Goal: Use online tool/utility: Utilize a website feature to perform a specific function

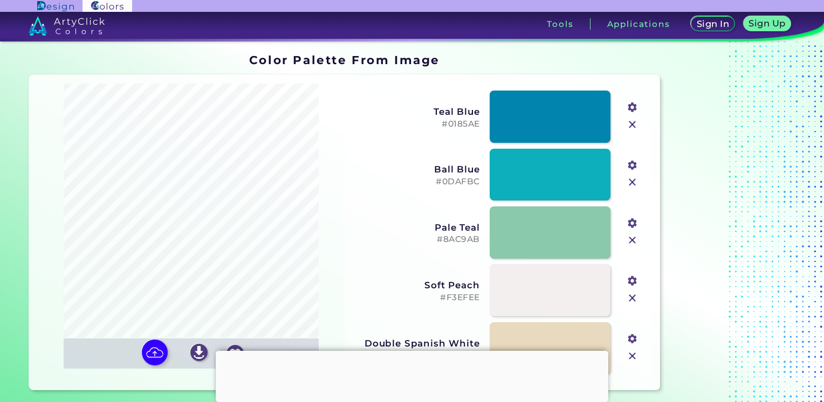
click at [631, 280] on input "#f3efee" at bounding box center [630, 279] width 13 height 13
click at [455, 124] on h5 "#0185AE" at bounding box center [415, 124] width 127 height 10
click at [633, 107] on input "#01889f" at bounding box center [630, 106] width 13 height 13
click at [633, 108] on input "#01889f" at bounding box center [630, 106] width 13 height 13
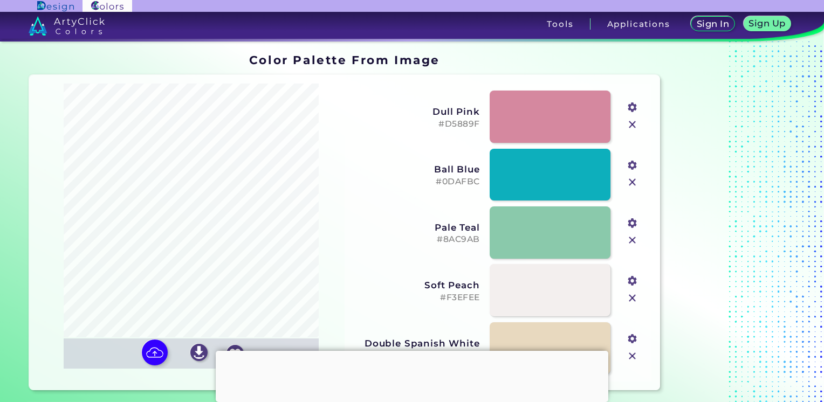
click at [633, 107] on input "#d5889f" at bounding box center [630, 106] width 13 height 13
type input "#d58a94"
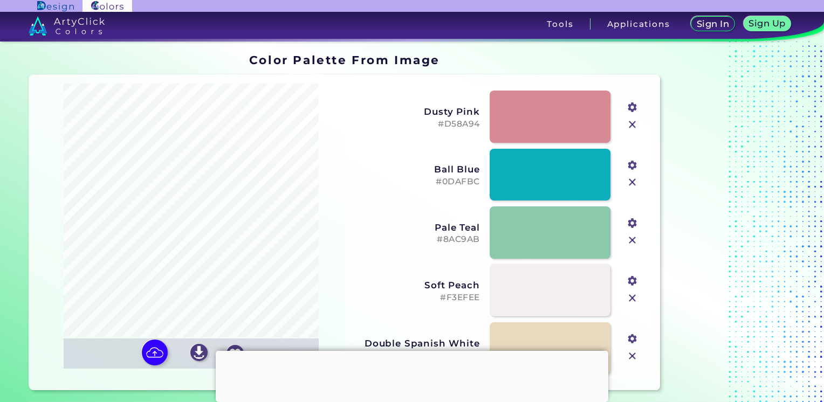
click at [631, 168] on input "#0dafbc" at bounding box center [630, 163] width 13 height 13
click at [629, 165] on input "#0dafbc" at bounding box center [630, 163] width 13 height 13
type input "#ffafbc"
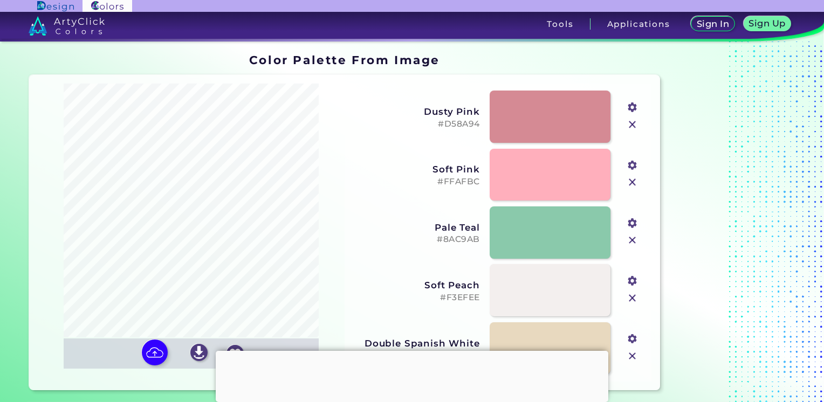
click at [631, 167] on input "#ffafbc" at bounding box center [630, 163] width 13 height 13
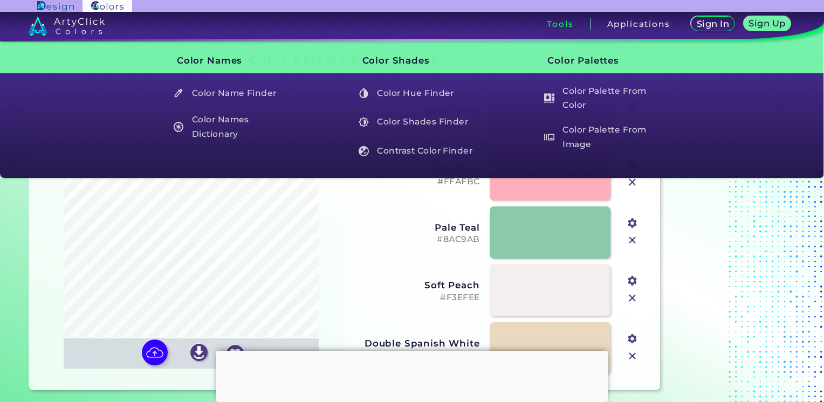
click at [631, 224] on input "#8ac9ab" at bounding box center [630, 221] width 13 height 13
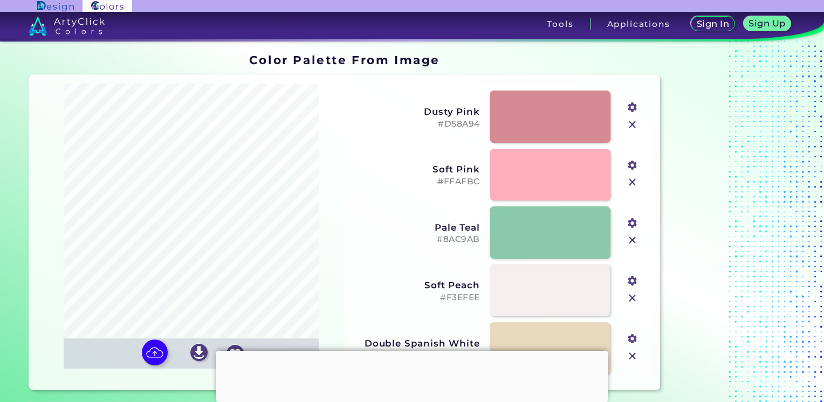
click at [630, 218] on input "#8ac9ab" at bounding box center [630, 221] width 13 height 13
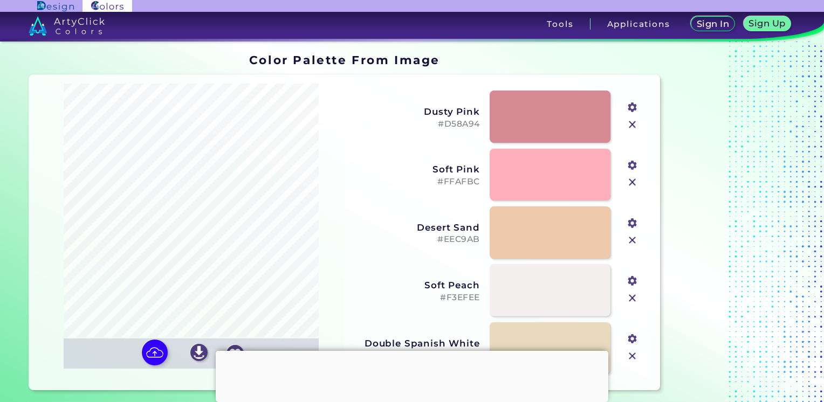
click at [632, 219] on input "#eec9ab" at bounding box center [630, 221] width 13 height 13
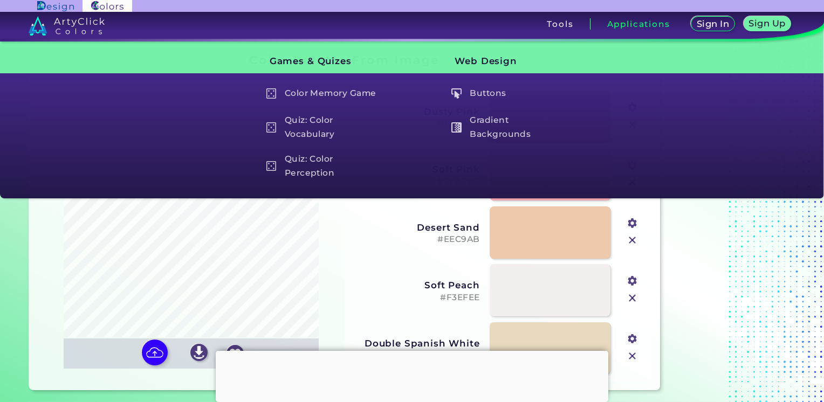
type input "#ee95ab"
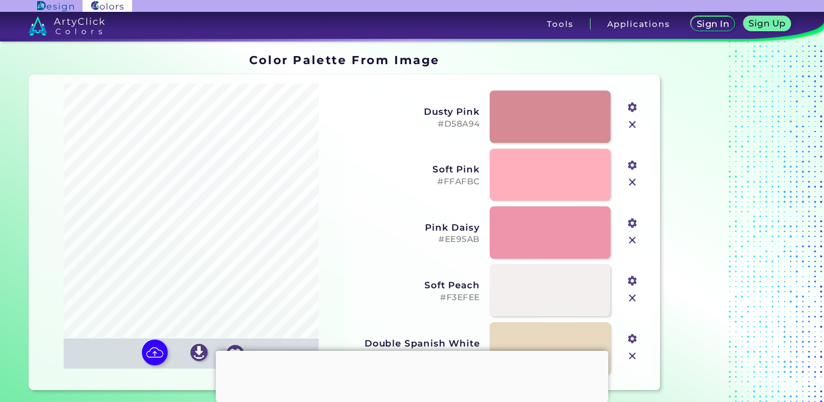
click at [634, 123] on img at bounding box center [632, 125] width 14 height 14
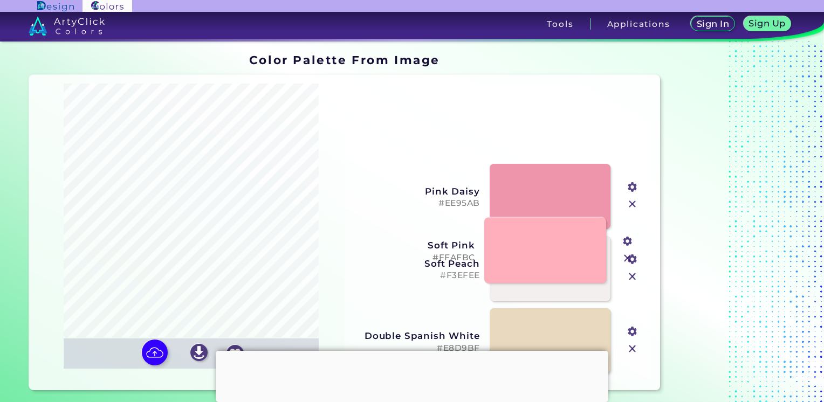
drag, startPoint x: 583, startPoint y: 120, endPoint x: 578, endPoint y: 246, distance: 126.8
click at [578, 246] on link at bounding box center [545, 251] width 122 height 66
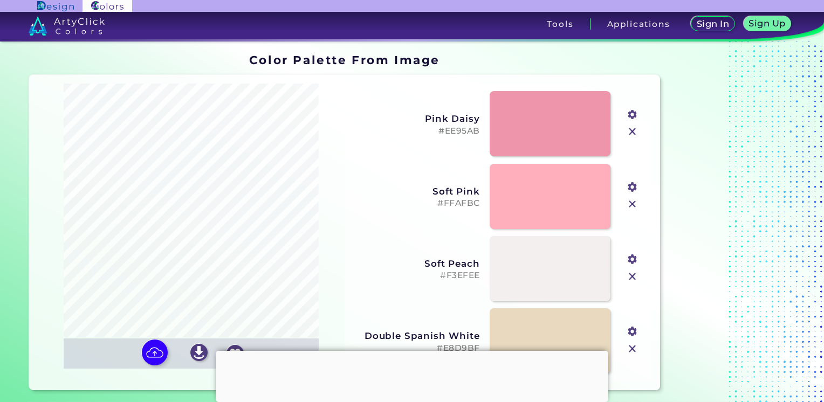
click at [636, 262] on input "#f3efee" at bounding box center [630, 258] width 13 height 13
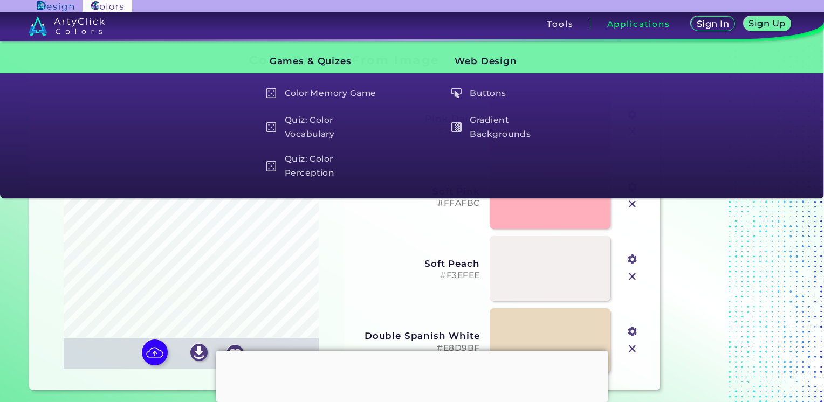
click at [633, 262] on input "#f3efee" at bounding box center [630, 258] width 13 height 13
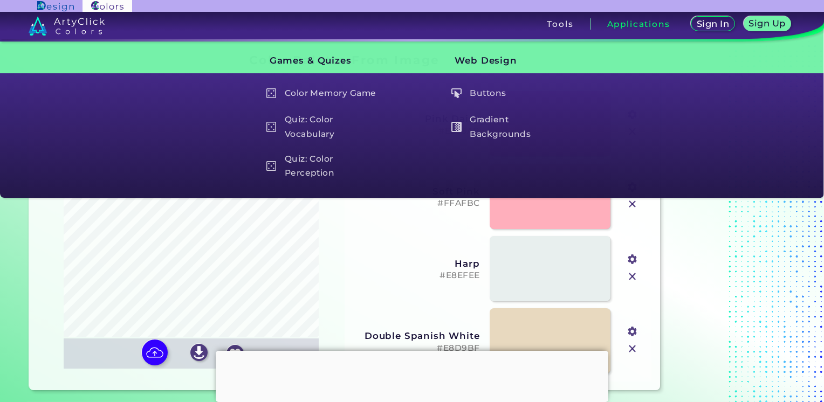
drag, startPoint x: 633, startPoint y: 259, endPoint x: 648, endPoint y: 260, distance: 15.1
click at [632, 259] on input "#e8efee" at bounding box center [630, 258] width 13 height 13
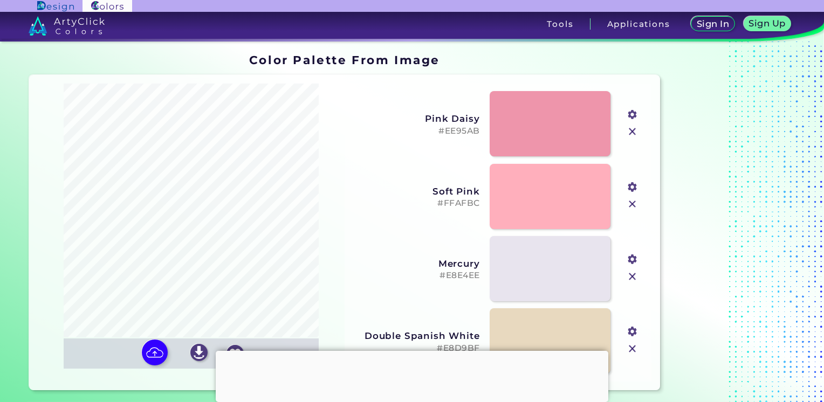
click at [632, 260] on input "#e8e4ee" at bounding box center [630, 258] width 13 height 13
type input "#e8e4c9"
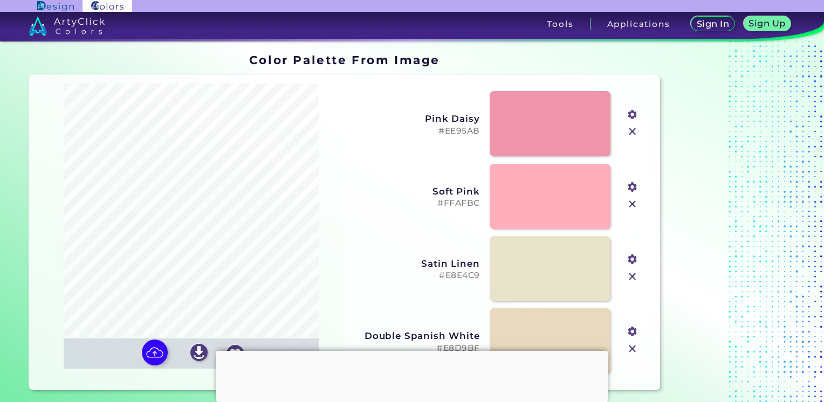
scroll to position [54, 0]
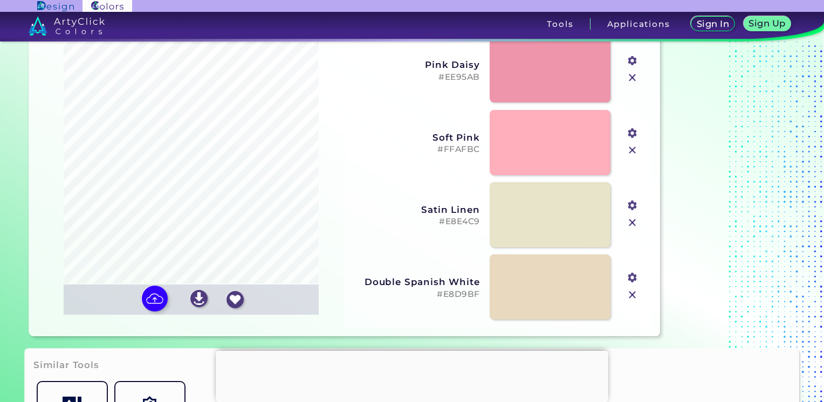
click at [631, 279] on input "#e8d9bf" at bounding box center [630, 276] width 13 height 13
click at [632, 280] on input "#e8d9bf" at bounding box center [630, 276] width 13 height 13
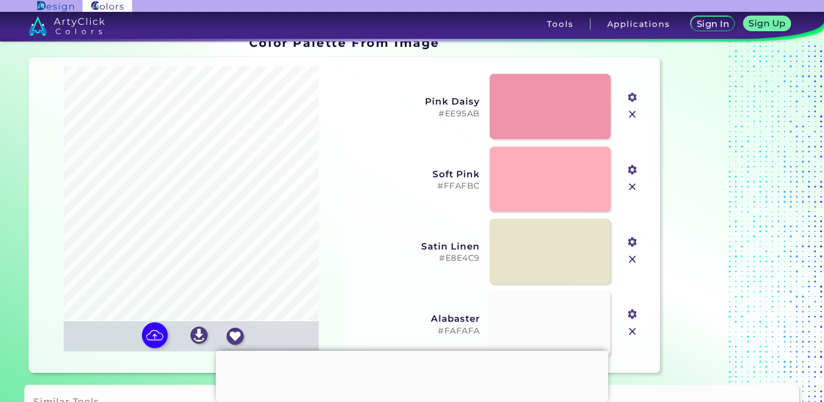
scroll to position [0, 0]
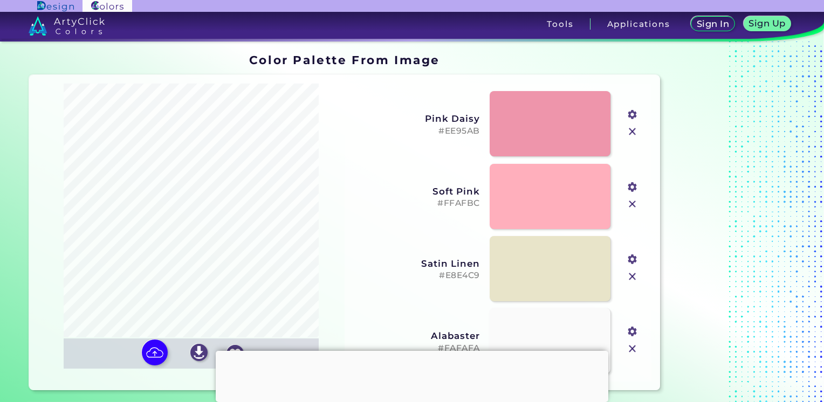
click at [634, 334] on input "#fafafa" at bounding box center [630, 330] width 13 height 13
type input "#ffffff"
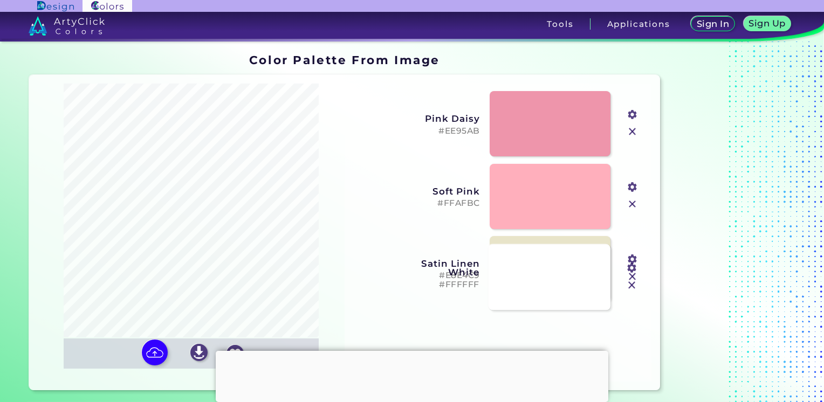
drag, startPoint x: 584, startPoint y: 320, endPoint x: 585, endPoint y: 245, distance: 74.4
click at [585, 245] on link at bounding box center [549, 278] width 122 height 66
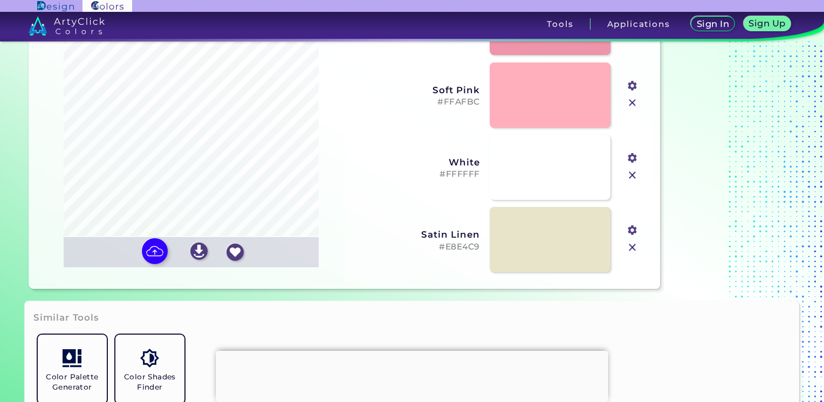
scroll to position [108, 0]
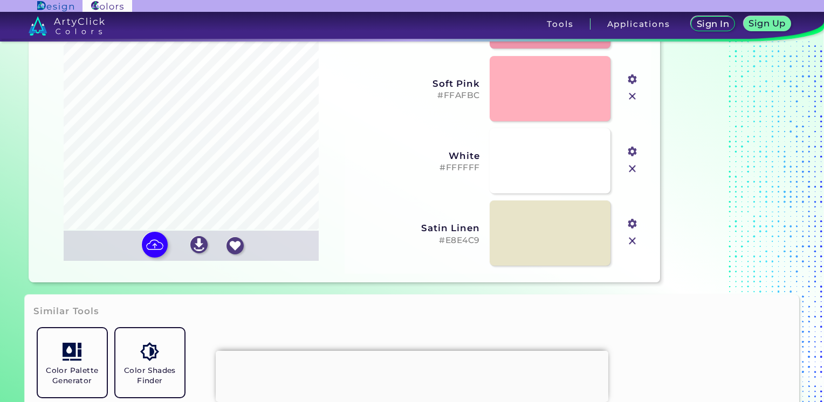
click at [632, 225] on input "#e8e4c9" at bounding box center [630, 222] width 13 height 13
click at [630, 222] on input "#e8e4c9" at bounding box center [630, 222] width 13 height 13
type input "#f1eeda"
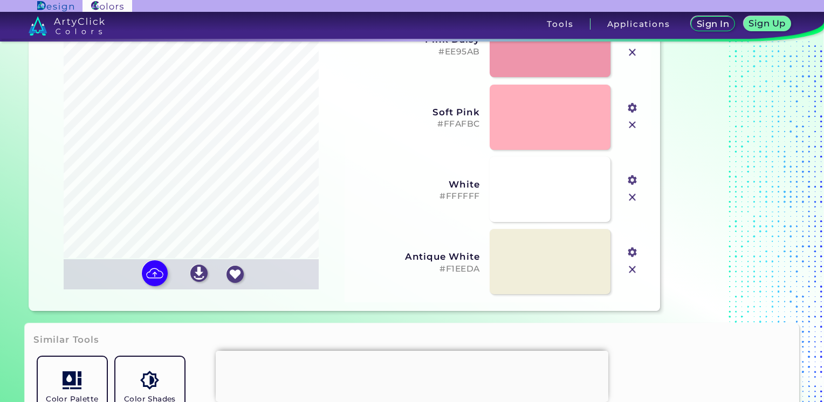
scroll to position [54, 0]
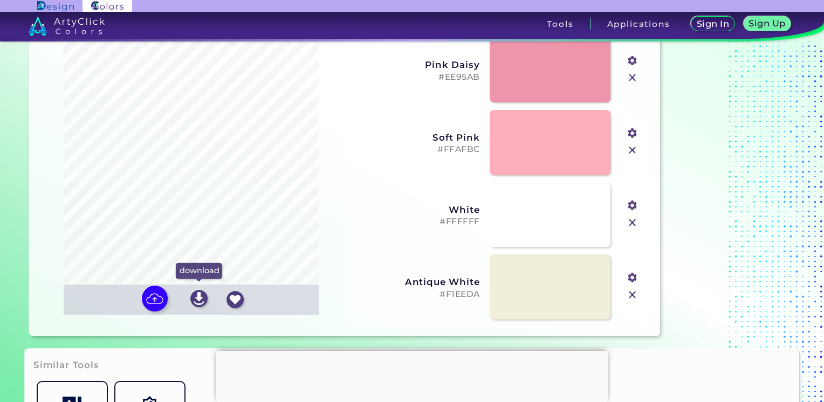
click at [202, 302] on img at bounding box center [198, 298] width 17 height 17
click at [634, 60] on input "#ee95ab" at bounding box center [630, 59] width 13 height 13
click at [632, 61] on input "#ee95ab" at bounding box center [630, 59] width 13 height 13
click at [631, 60] on input "#ee95ab" at bounding box center [630, 59] width 13 height 13
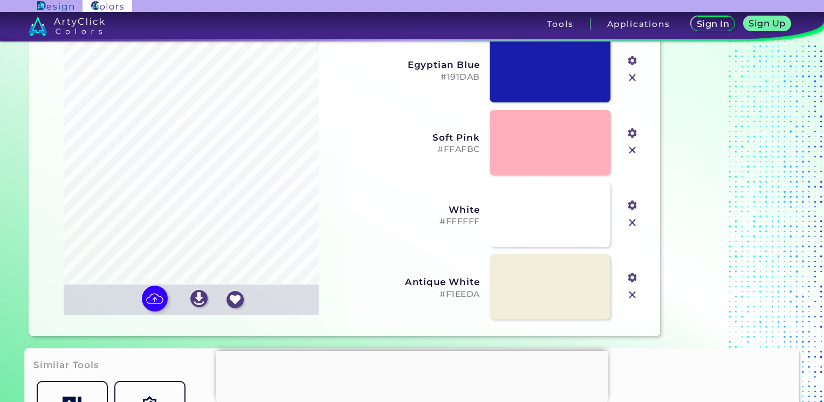
click at [631, 61] on input "#191dab" at bounding box center [630, 59] width 13 height 13
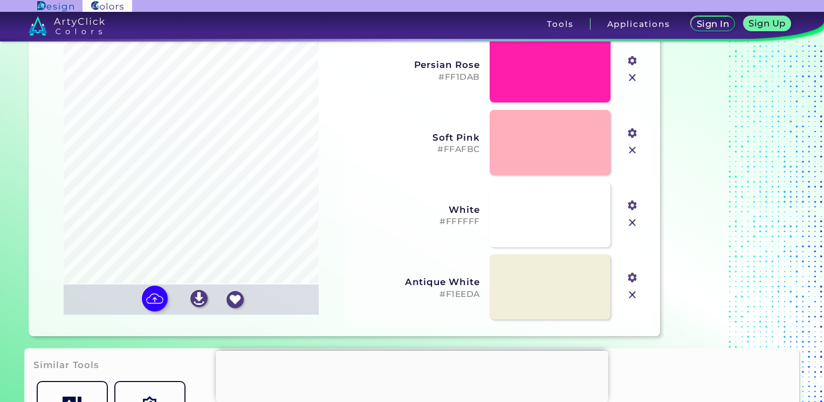
click at [630, 59] on input "#ff1dab" at bounding box center [630, 59] width 13 height 13
type input "#ffc4d6"
